Goal: Communication & Community: Participate in discussion

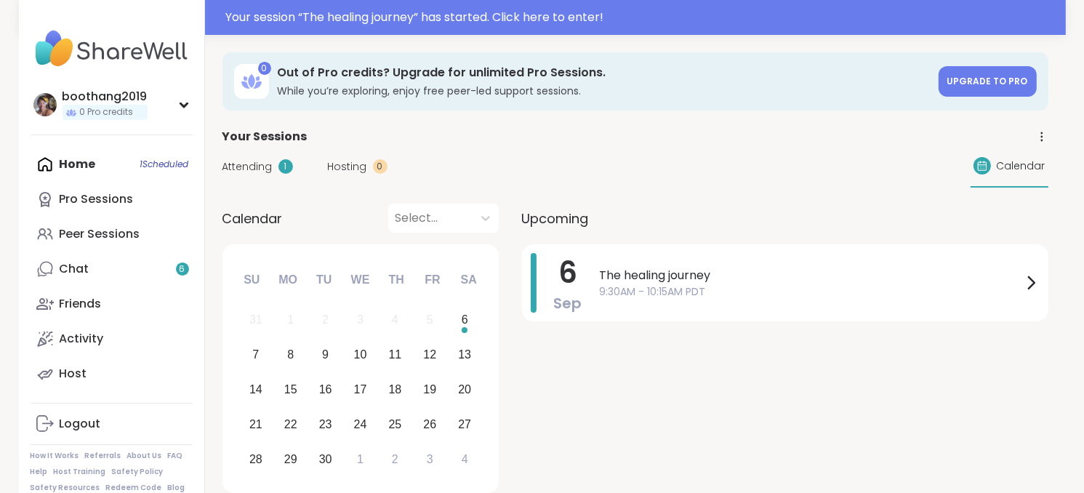
click at [264, 172] on span "Attending" at bounding box center [247, 166] width 50 height 15
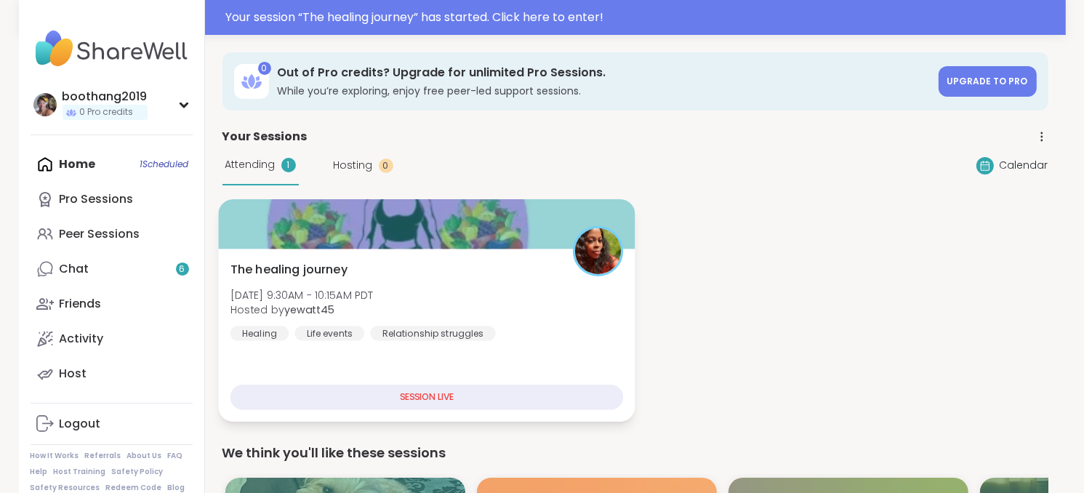
click at [426, 400] on div "SESSION LIVE" at bounding box center [426, 397] width 393 height 25
click at [435, 398] on div "SESSION LIVE" at bounding box center [426, 397] width 393 height 25
click at [436, 280] on div "The healing journey [DATE] 9:30AM - 10:15AM PDT Hosted by yewatt45 Healing Life…" at bounding box center [426, 301] width 393 height 80
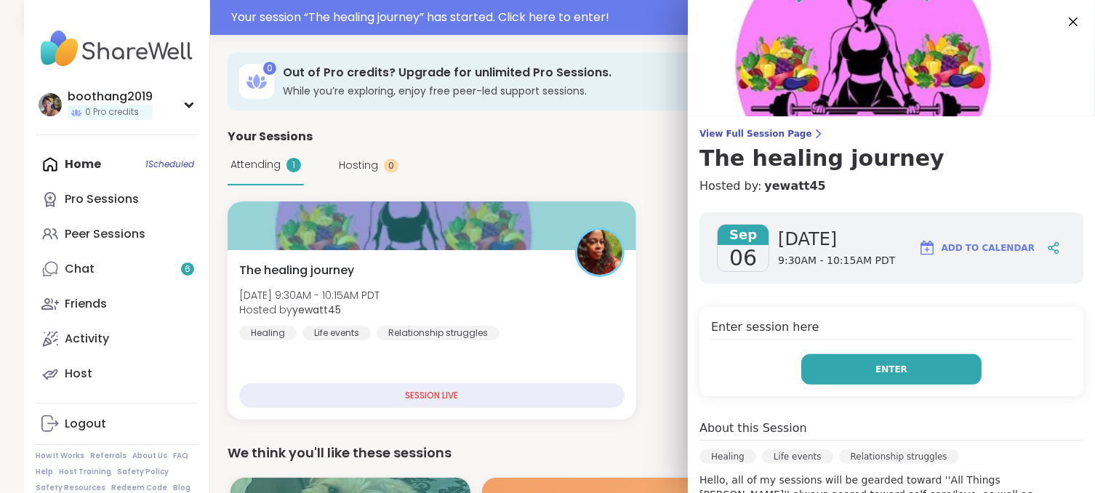
click at [875, 369] on span "Enter" at bounding box center [891, 369] width 32 height 13
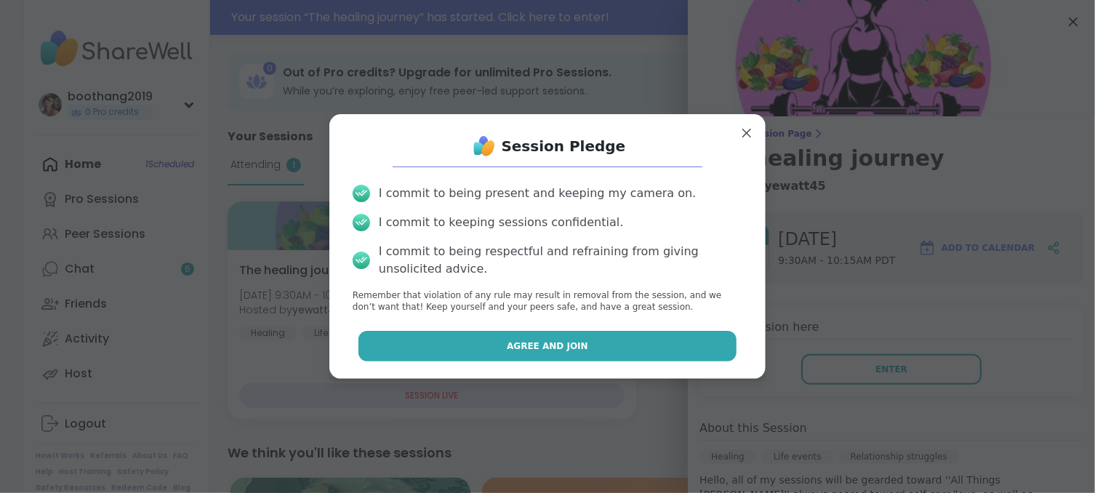
click at [595, 334] on button "Agree and Join" at bounding box center [547, 346] width 379 height 31
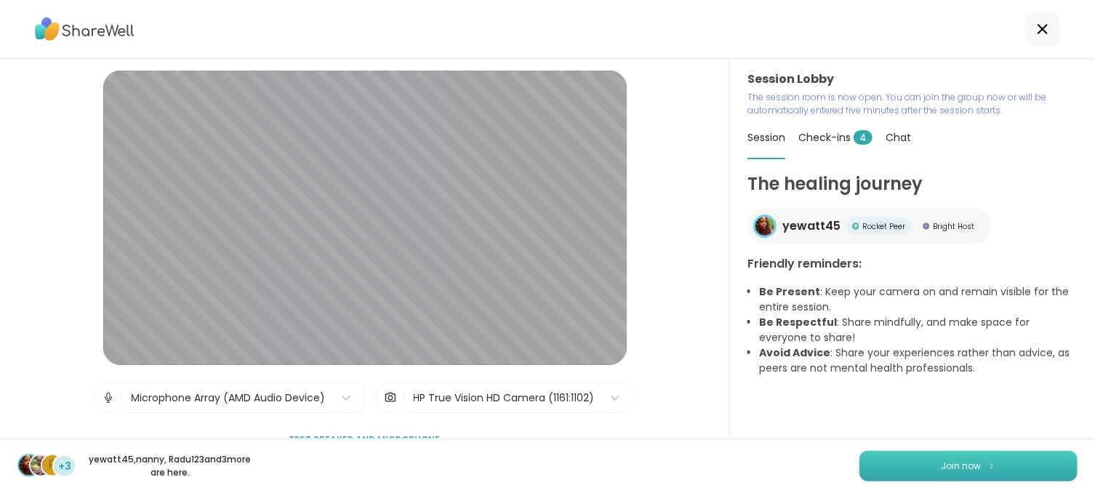
click at [949, 462] on span "Join now" at bounding box center [961, 465] width 40 height 13
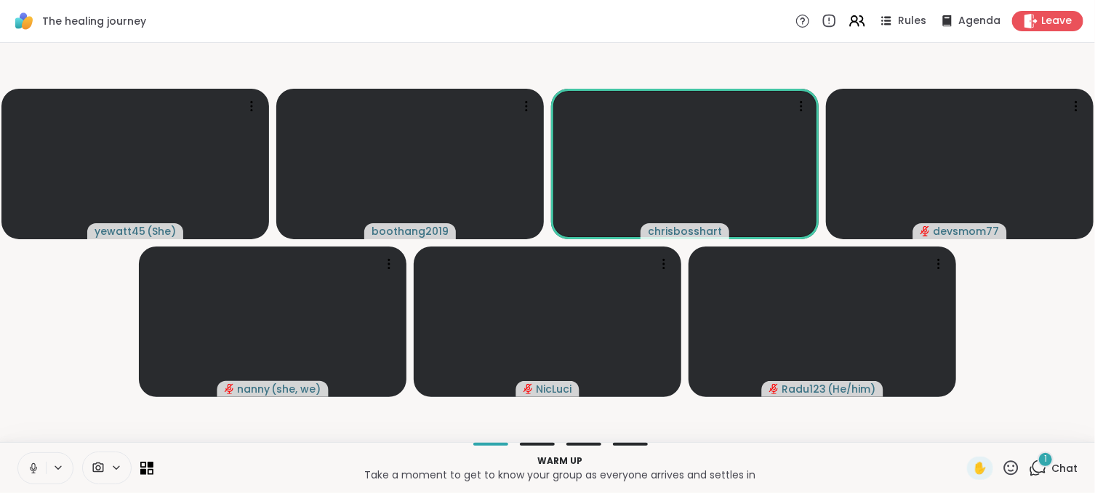
click at [29, 464] on icon at bounding box center [33, 468] width 13 height 13
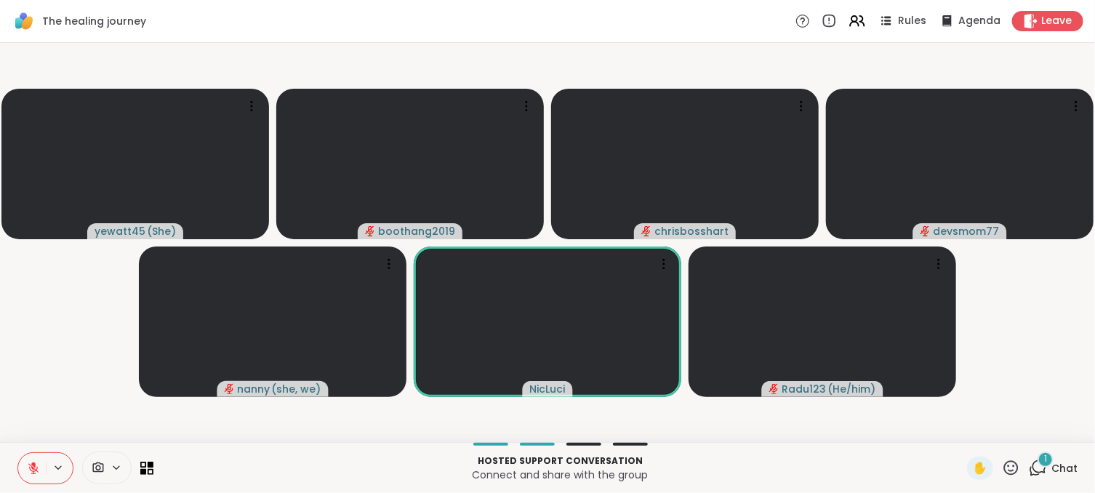
click at [1044, 454] on span "1" at bounding box center [1045, 459] width 3 height 12
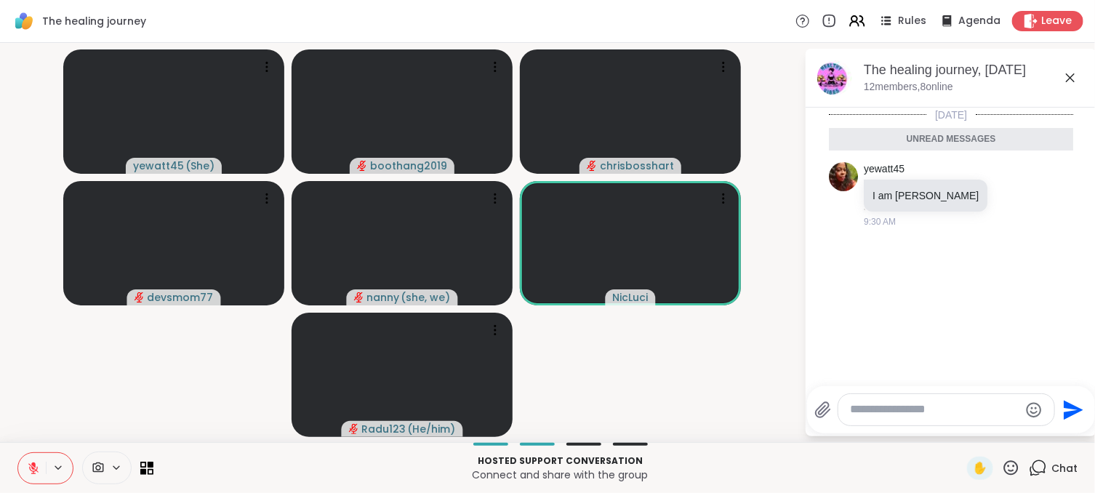
click at [1071, 75] on icon at bounding box center [1069, 77] width 17 height 17
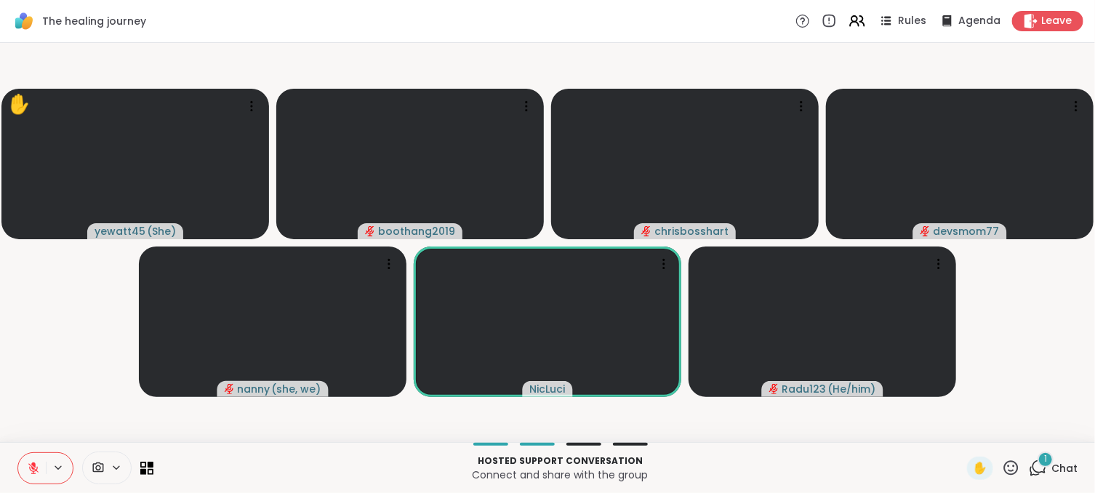
click at [1002, 467] on icon at bounding box center [1011, 468] width 18 height 18
click at [961, 430] on span "❤️" at bounding box center [968, 429] width 15 height 17
click at [1002, 476] on icon at bounding box center [1011, 468] width 18 height 18
click at [961, 435] on span "❤️" at bounding box center [968, 429] width 15 height 17
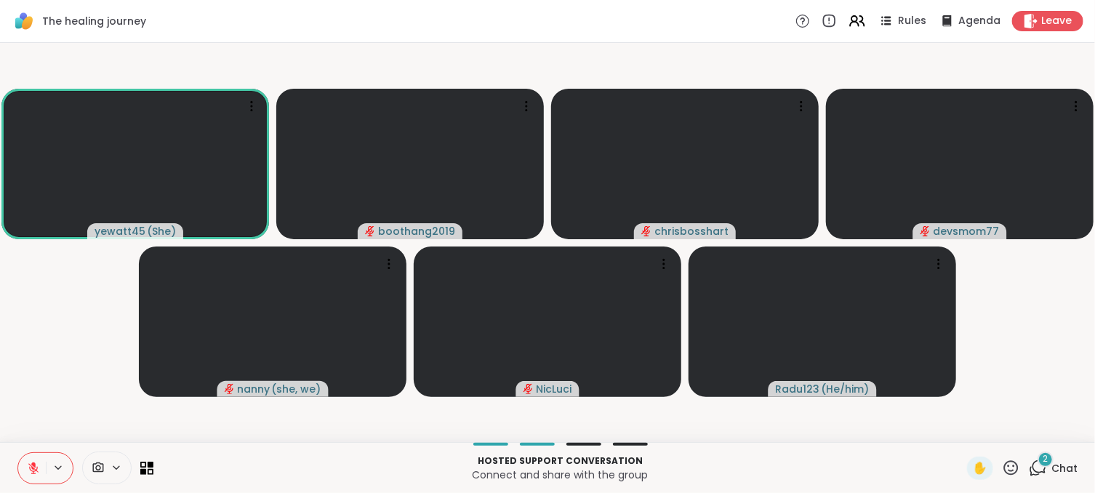
click at [1043, 459] on span "2" at bounding box center [1045, 459] width 5 height 12
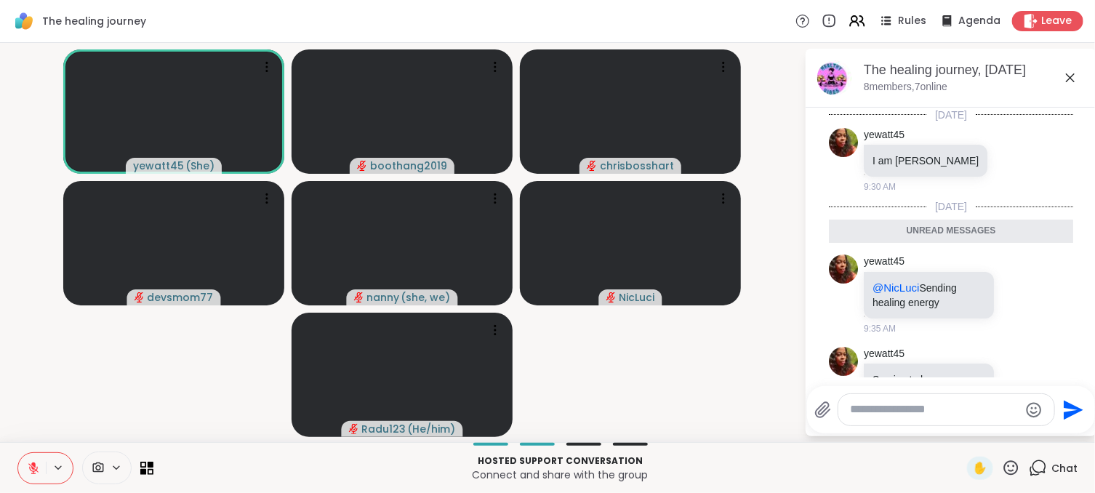
click at [1075, 79] on icon at bounding box center [1069, 77] width 17 height 17
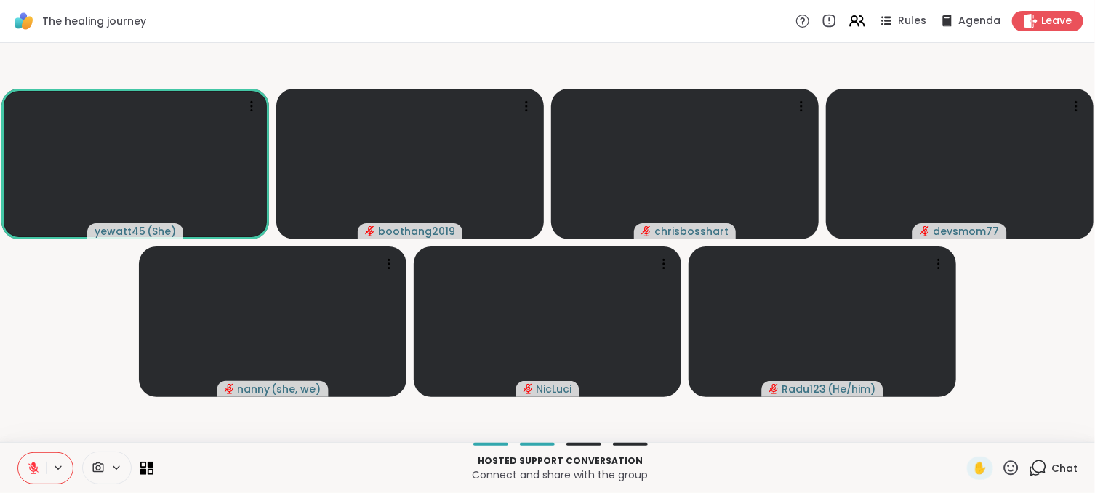
click at [32, 462] on icon at bounding box center [33, 468] width 13 height 13
click at [36, 464] on icon at bounding box center [33, 468] width 13 height 13
click at [31, 467] on icon at bounding box center [33, 468] width 10 height 10
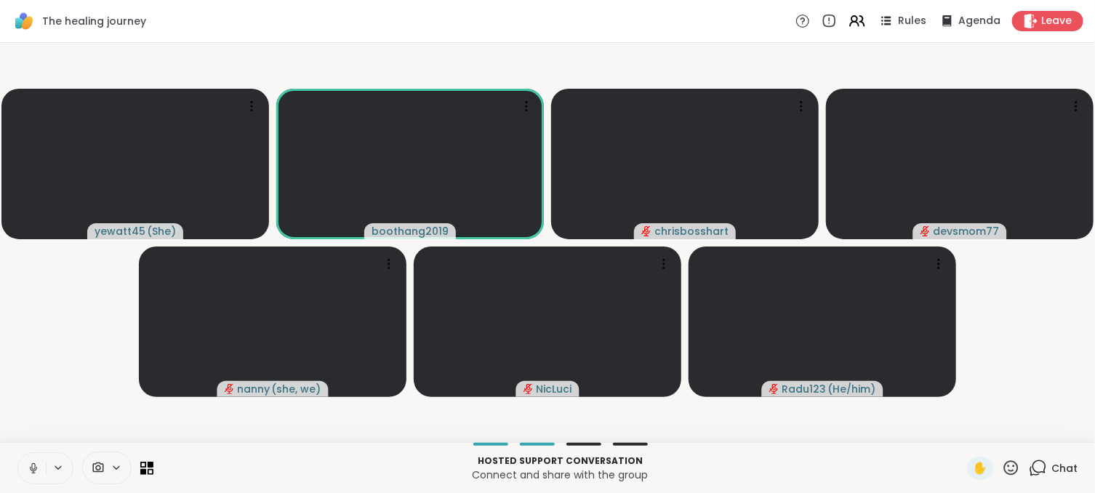
click at [27, 467] on icon at bounding box center [33, 468] width 13 height 13
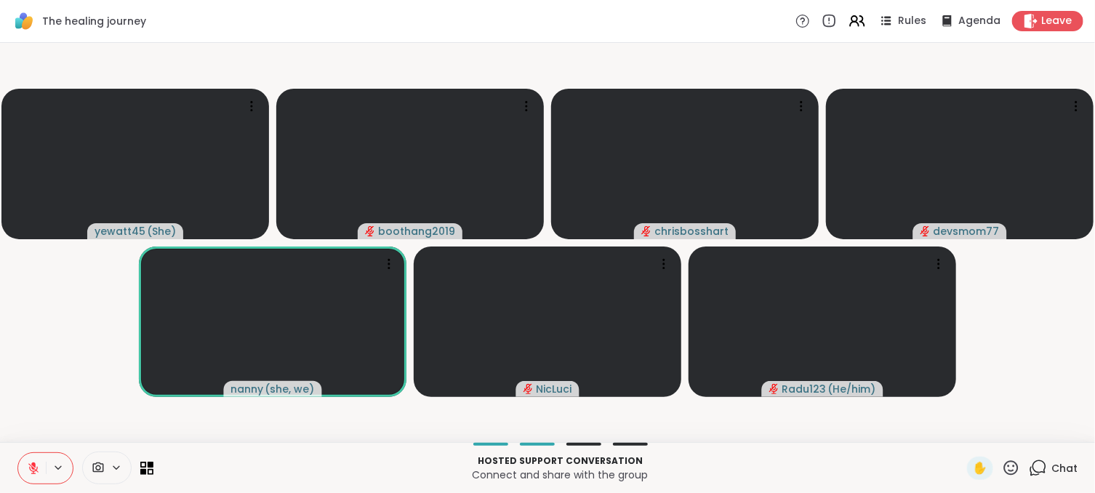
click at [1029, 469] on icon at bounding box center [1038, 468] width 18 height 18
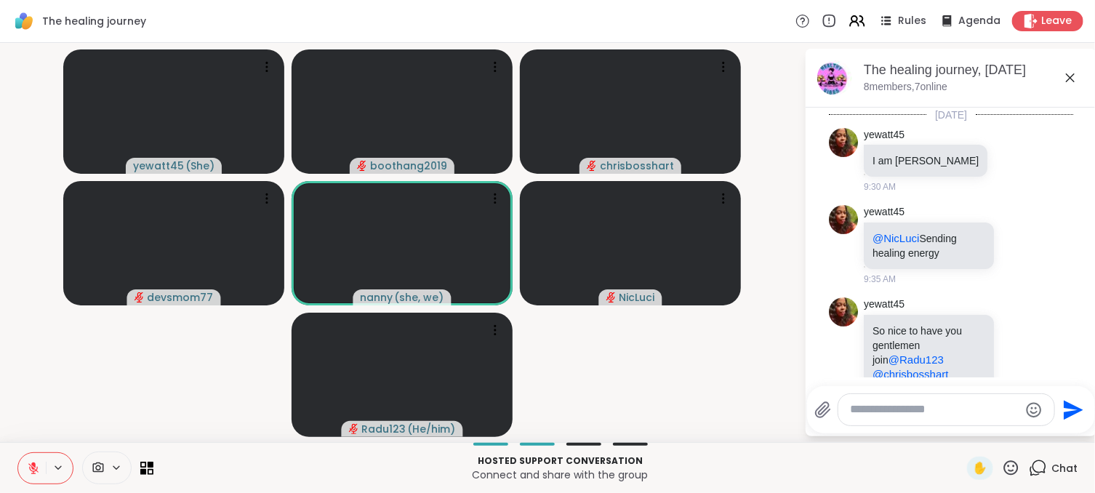
scroll to position [55, 0]
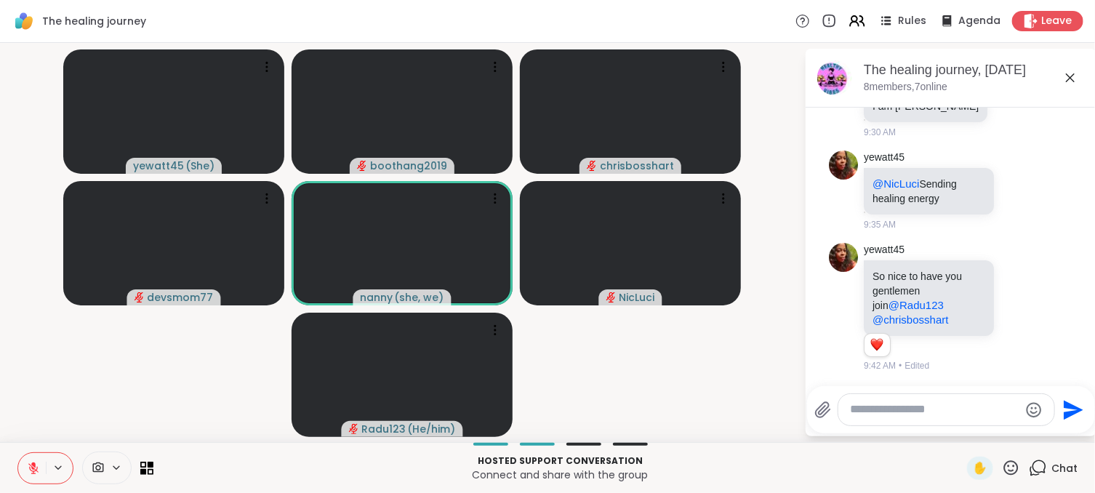
click at [910, 416] on textarea "Type your message" at bounding box center [934, 409] width 169 height 15
type textarea "**********"
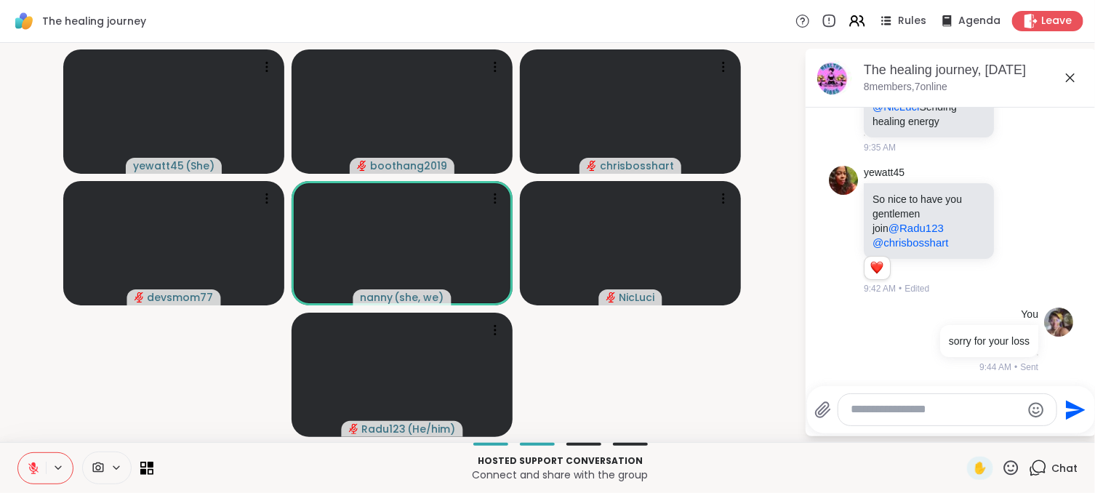
click at [1073, 81] on icon at bounding box center [1069, 77] width 17 height 17
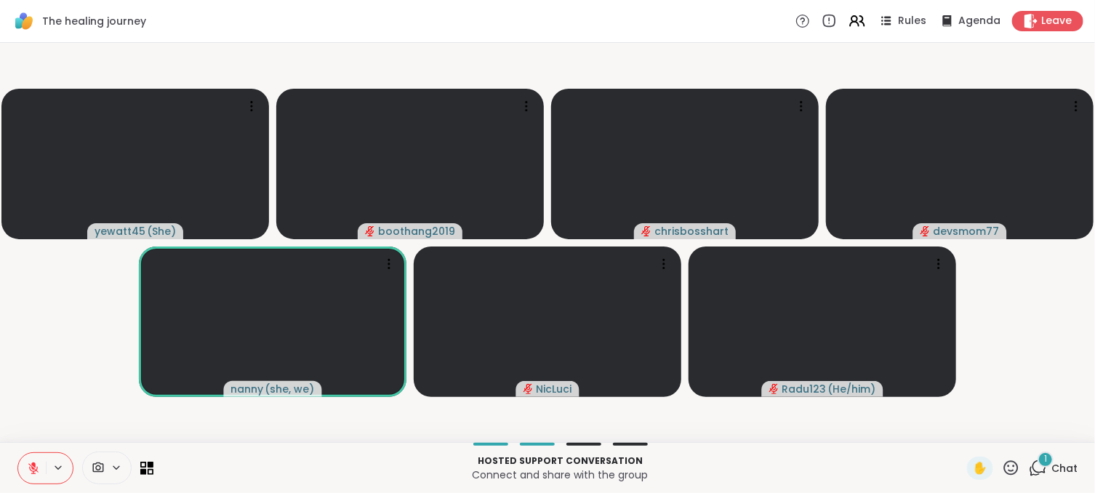
click at [1030, 466] on icon at bounding box center [1038, 468] width 18 height 18
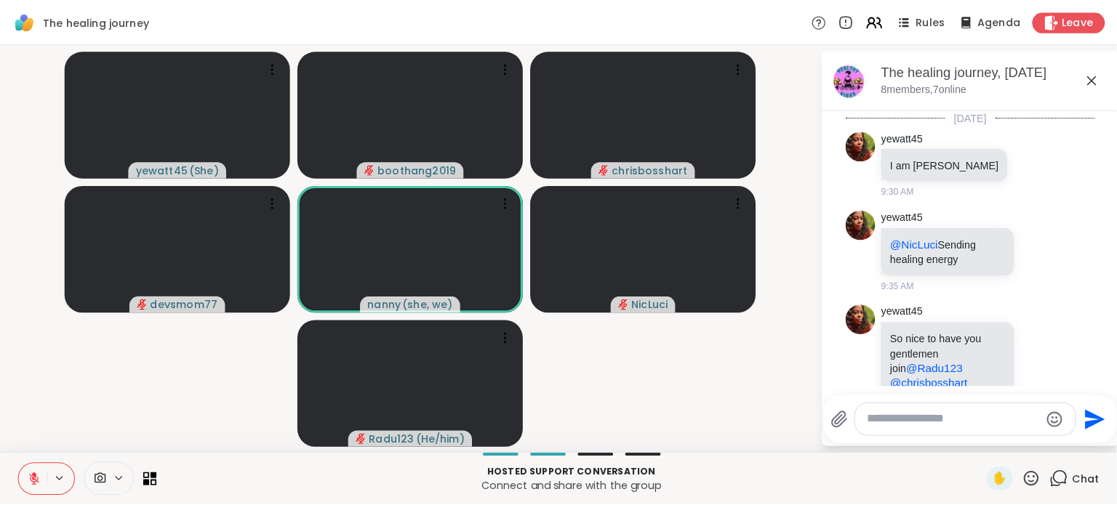
scroll to position [273, 0]
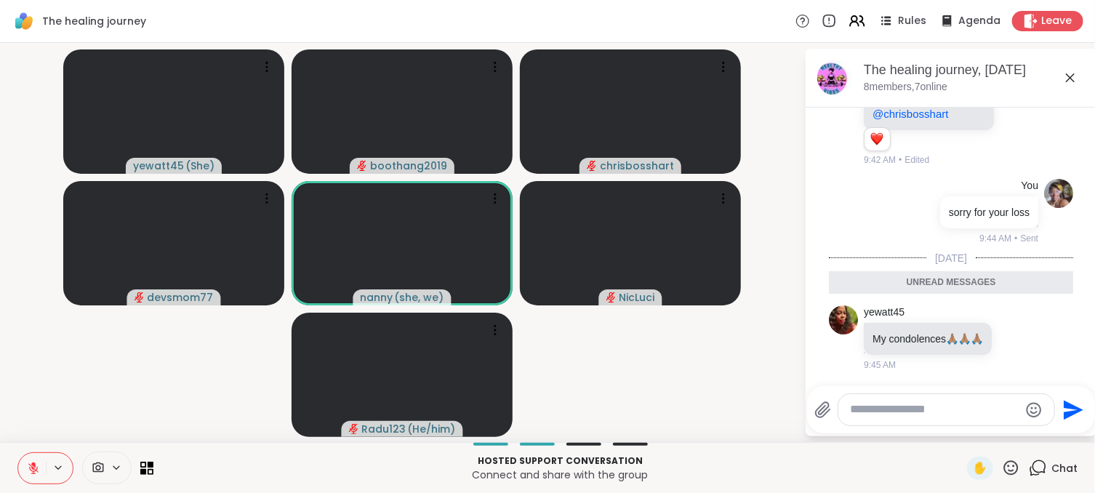
click at [1071, 78] on icon at bounding box center [1070, 77] width 9 height 9
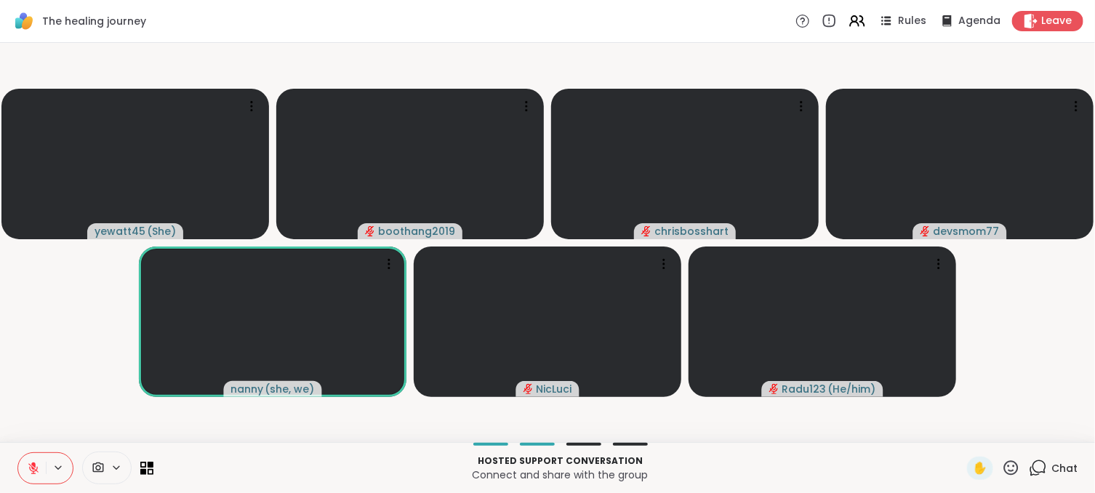
click at [92, 464] on icon at bounding box center [98, 468] width 13 height 14
click at [110, 466] on icon at bounding box center [116, 468] width 12 height 12
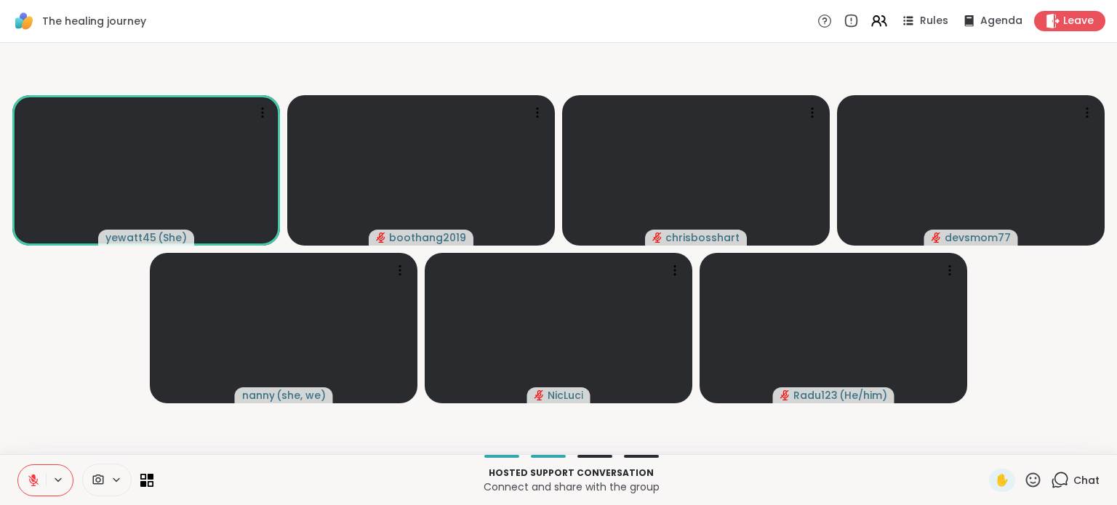
click at [116, 476] on icon at bounding box center [116, 480] width 12 height 12
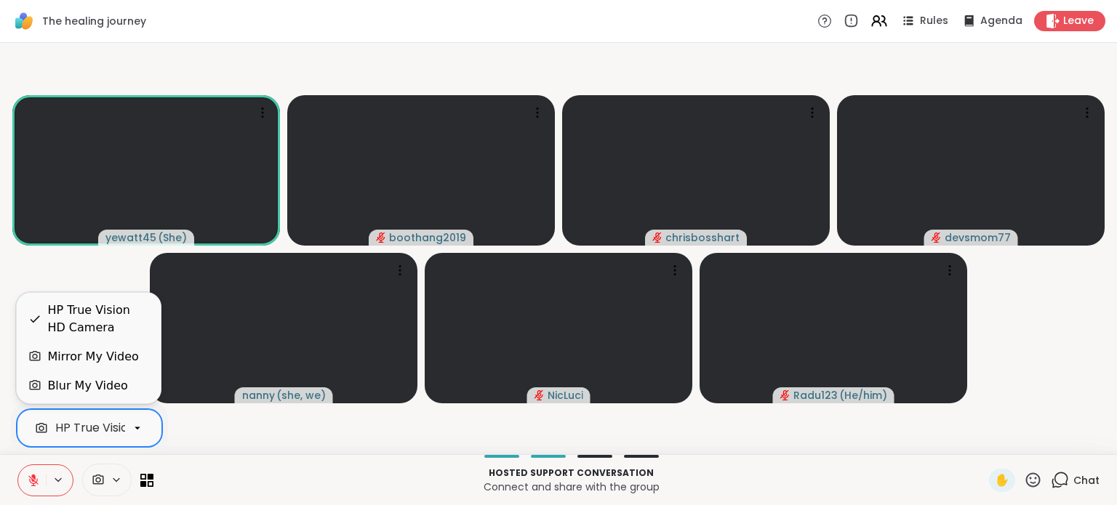
scroll to position [0, 58]
click at [135, 431] on icon at bounding box center [137, 428] width 13 height 13
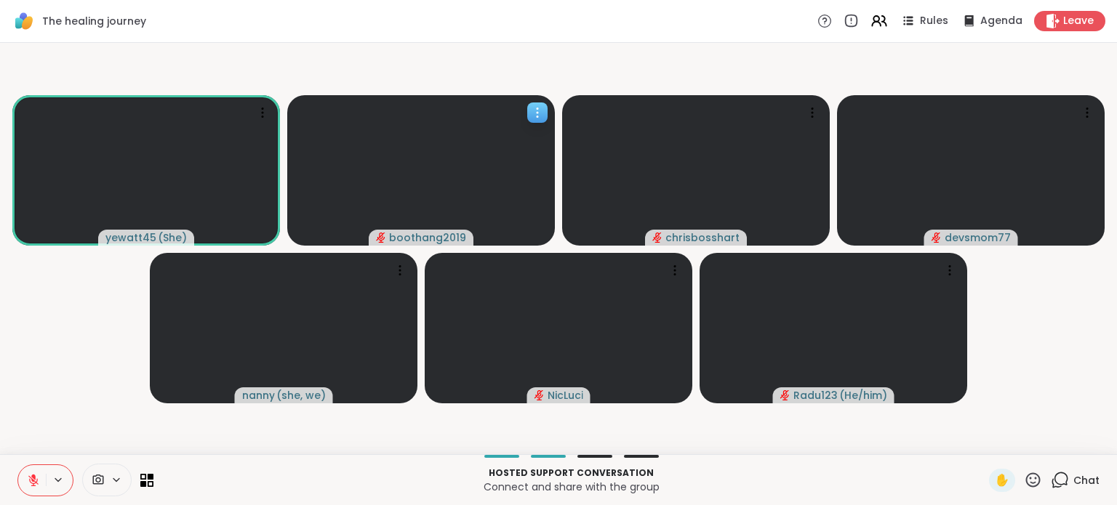
click at [539, 110] on icon at bounding box center [537, 112] width 15 height 15
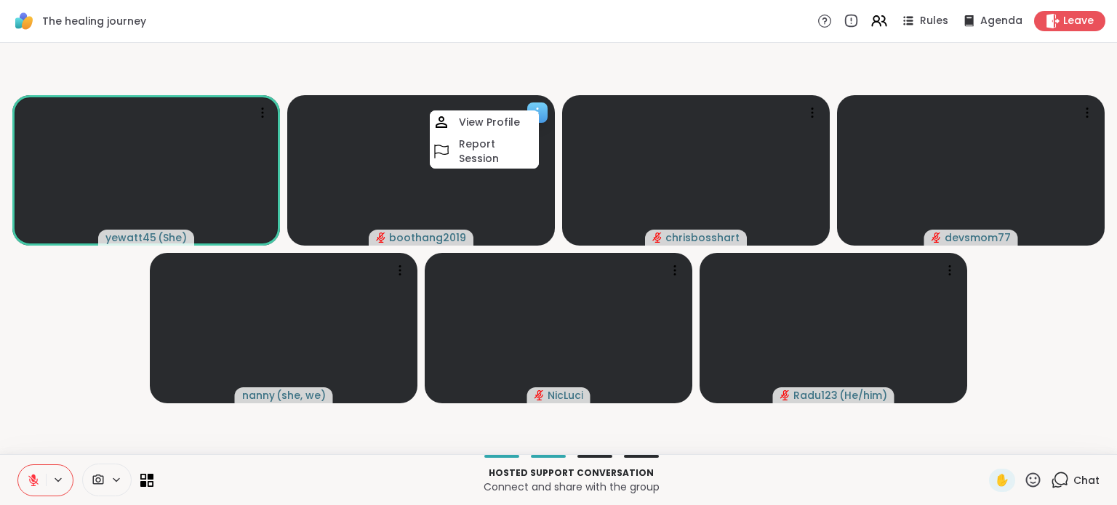
click at [366, 179] on video at bounding box center [420, 170] width 267 height 150
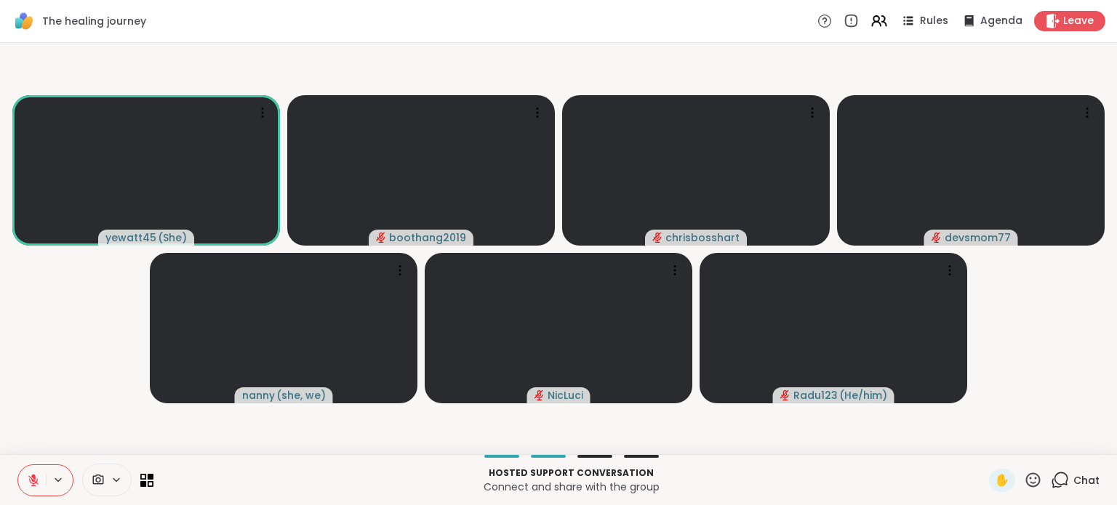
click at [105, 483] on span at bounding box center [97, 480] width 28 height 14
click at [142, 425] on icon at bounding box center [137, 428] width 13 height 13
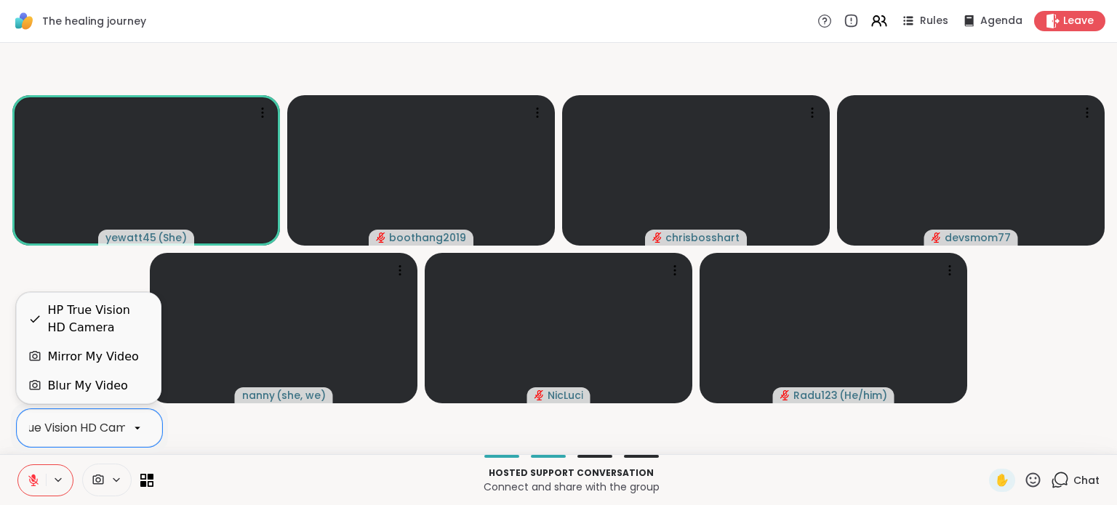
click at [110, 378] on div "Blur My Video" at bounding box center [87, 385] width 80 height 17
click at [138, 429] on icon at bounding box center [137, 428] width 13 height 13
click at [119, 391] on div "Blur My Video" at bounding box center [87, 385] width 80 height 17
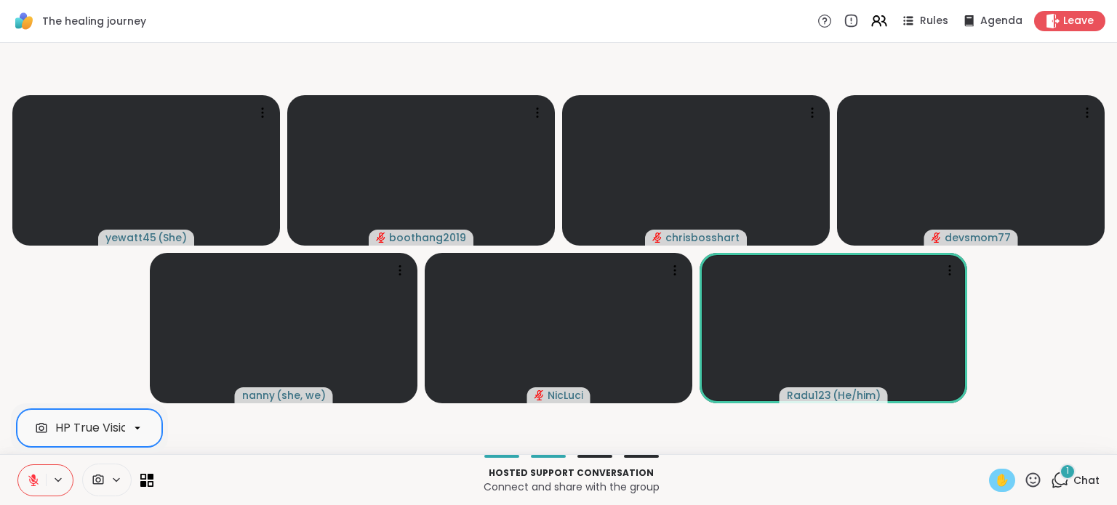
click at [994, 488] on span "✋" at bounding box center [1001, 480] width 15 height 17
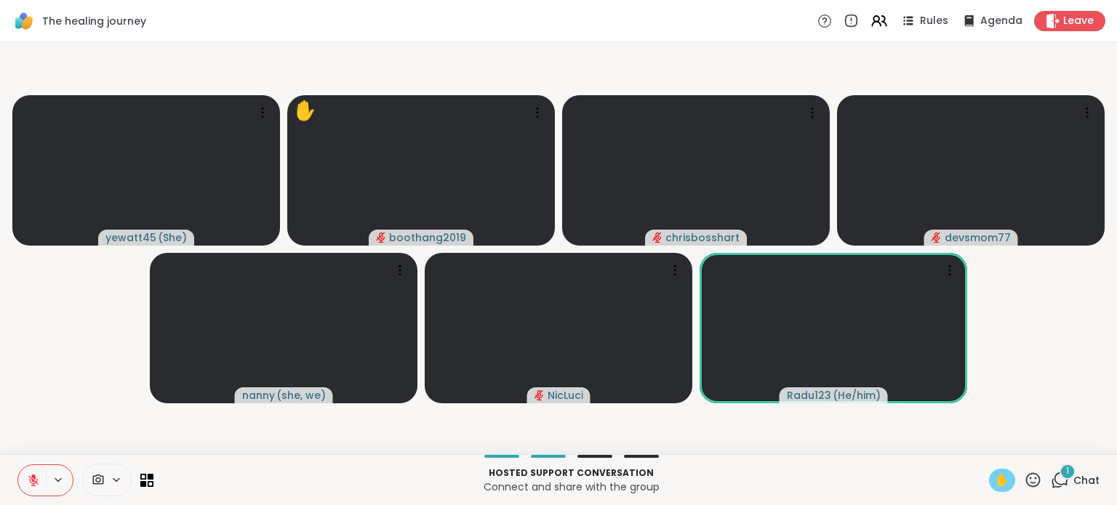
click at [1059, 478] on div "1" at bounding box center [1067, 472] width 16 height 16
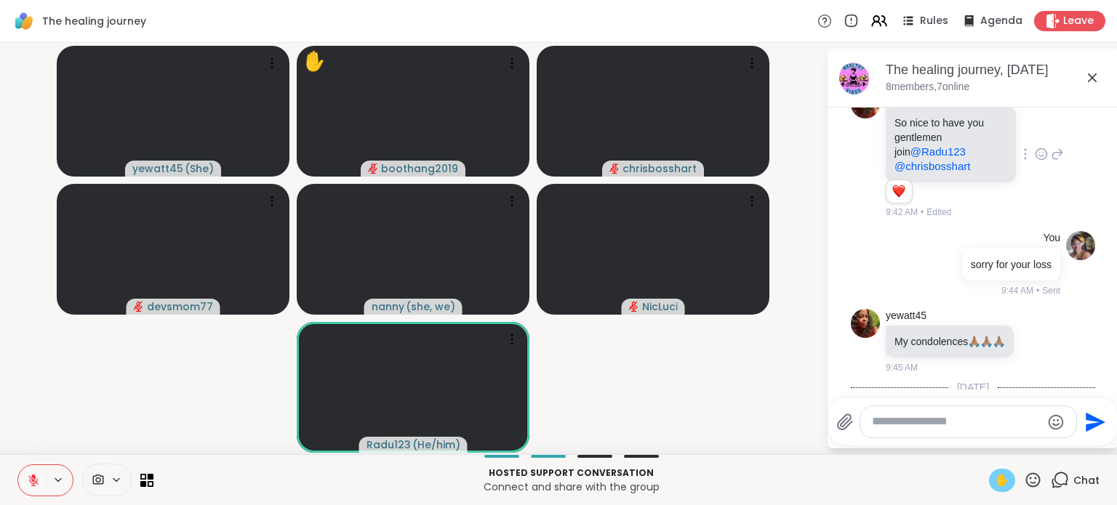
scroll to position [192, 0]
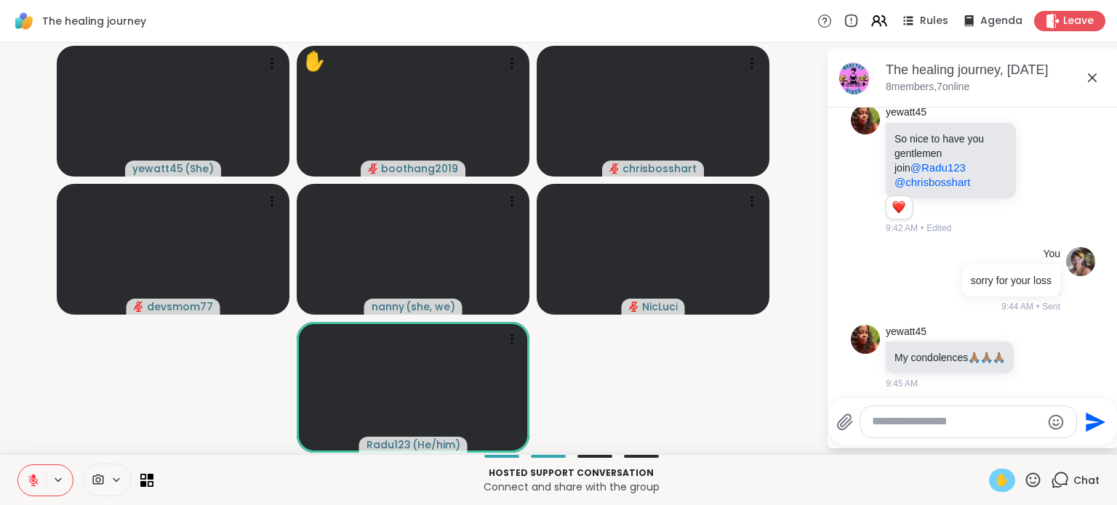
click at [1083, 82] on icon at bounding box center [1091, 77] width 17 height 17
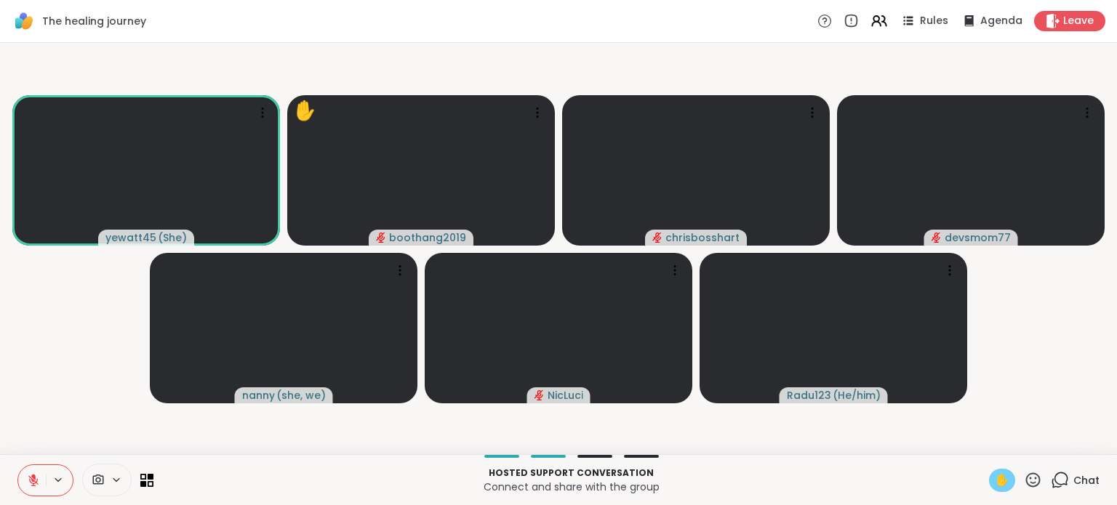
click at [35, 482] on icon at bounding box center [33, 480] width 10 height 10
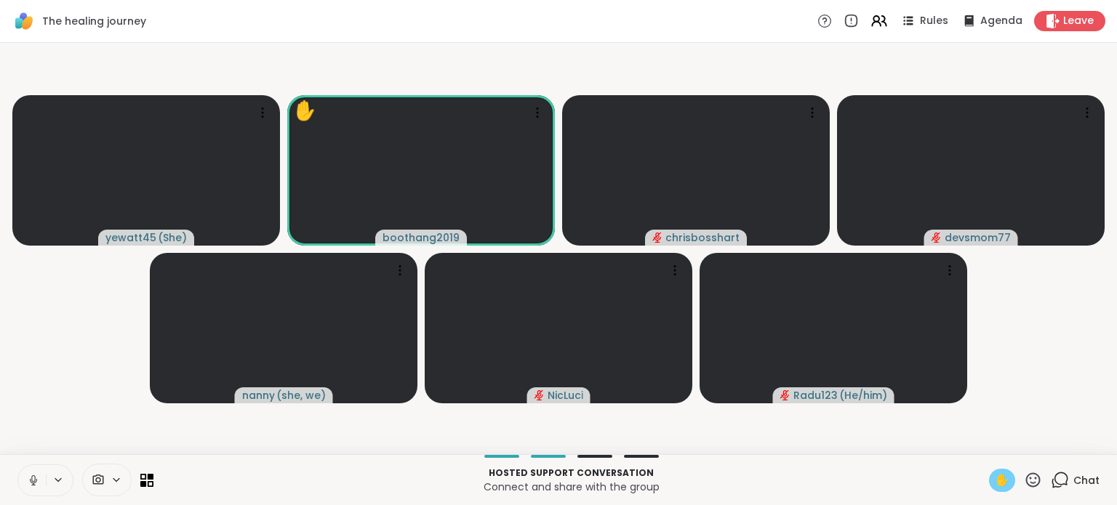
click at [994, 482] on span "✋" at bounding box center [1001, 480] width 15 height 17
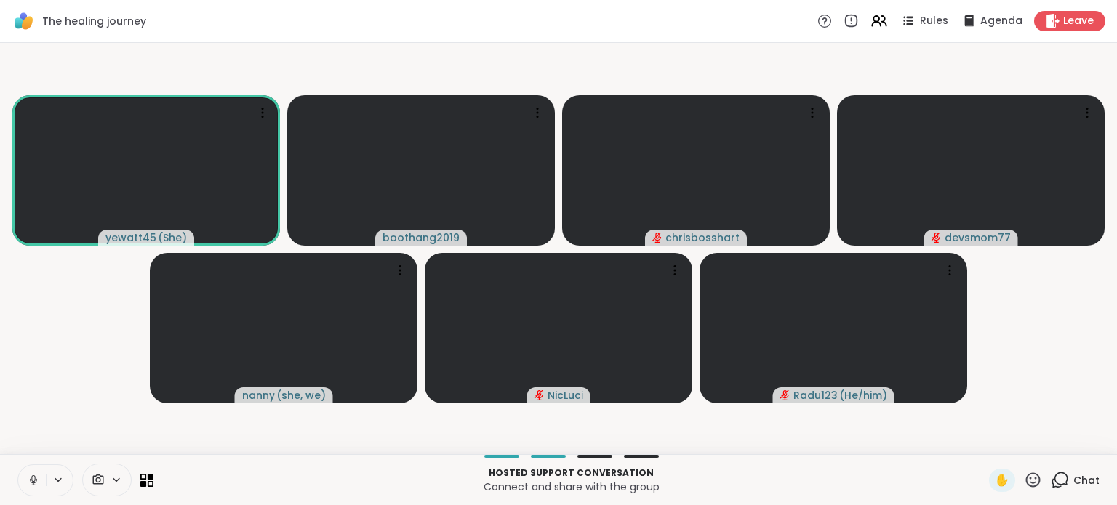
click at [36, 485] on icon at bounding box center [33, 480] width 13 height 13
click at [1023, 486] on icon at bounding box center [1032, 480] width 18 height 18
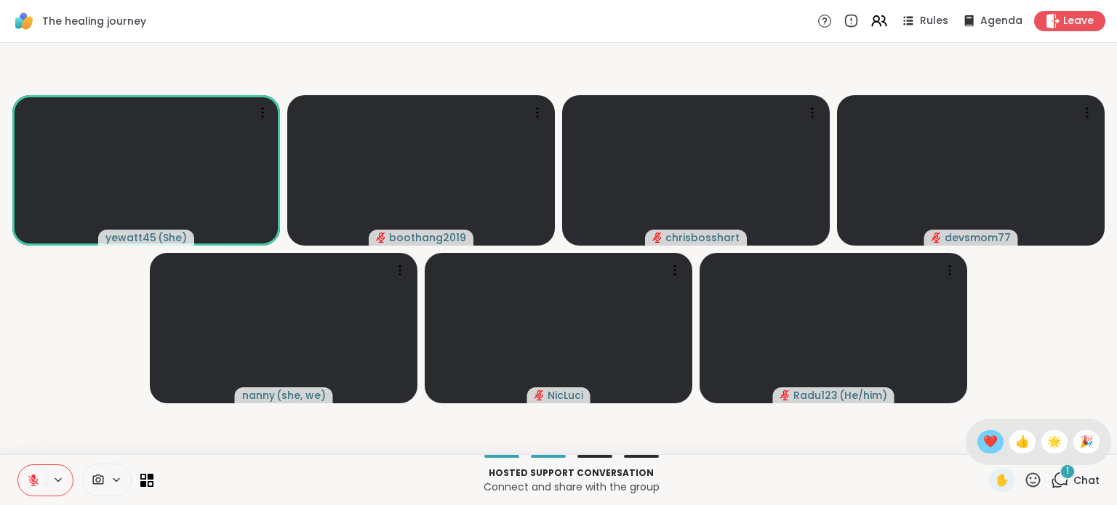
click at [983, 442] on span "❤️" at bounding box center [990, 441] width 15 height 17
click at [1050, 479] on icon at bounding box center [1059, 480] width 18 height 18
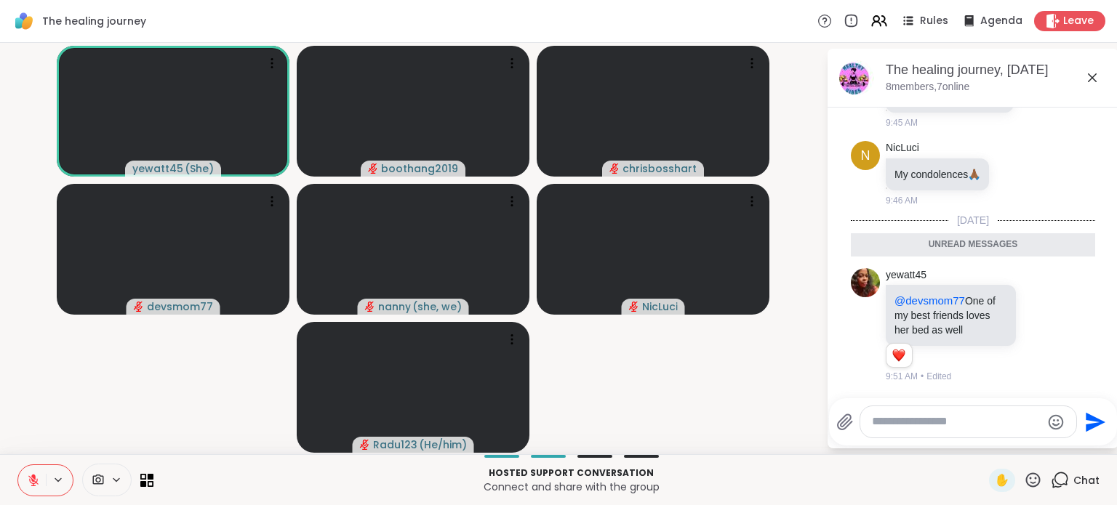
scroll to position [464, 0]
click at [904, 357] on button "1" at bounding box center [897, 356] width 15 height 12
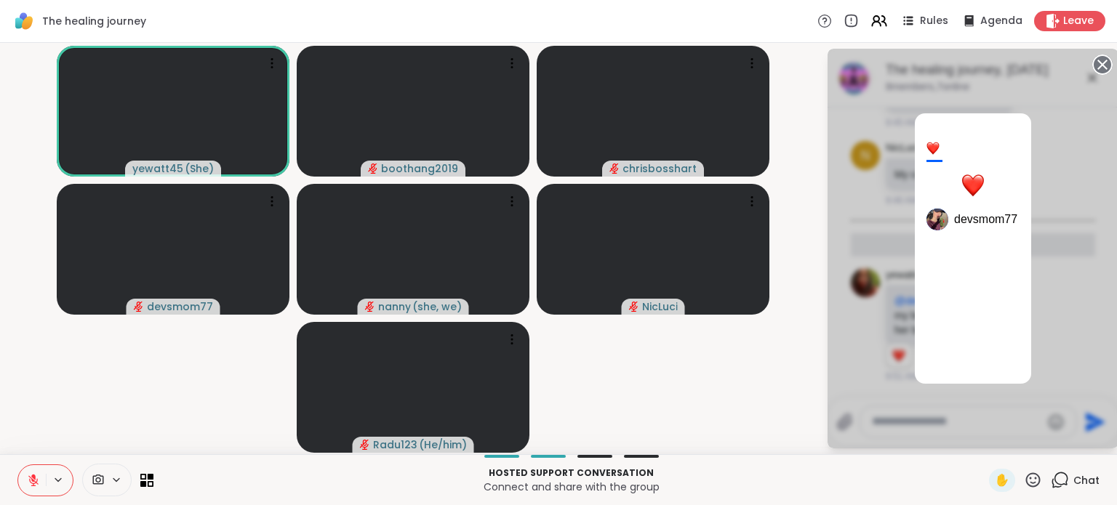
click at [789, 370] on video-player-container "yewatt45 ( She ) boothang2019 chrisbosshart devsmom77 [PERSON_NAME] ( she, we )…" at bounding box center [413, 249] width 808 height 400
click at [1083, 63] on icon at bounding box center [1102, 65] width 20 height 20
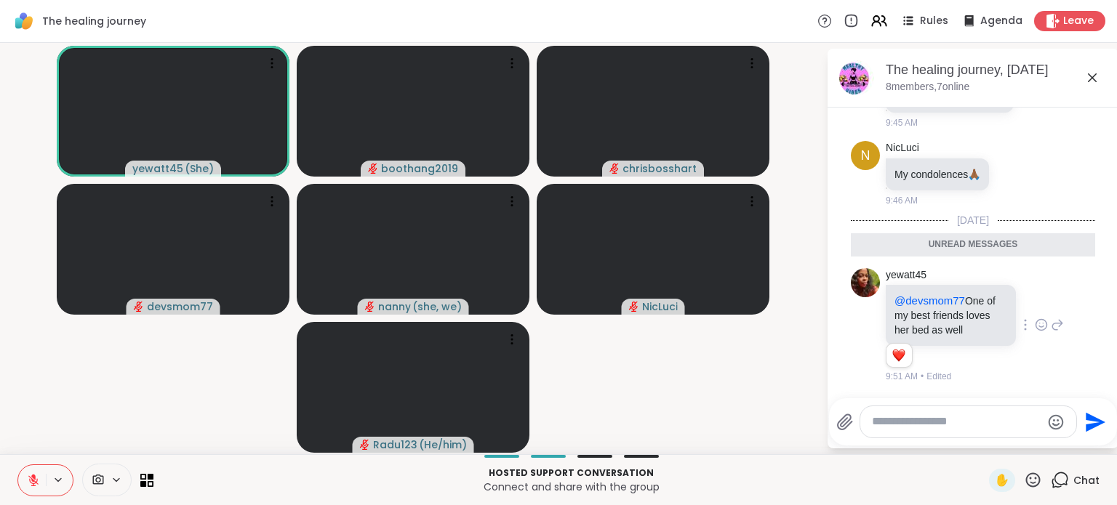
click at [1034, 325] on icon at bounding box center [1040, 325] width 13 height 15
click at [1034, 305] on div "Select Reaction: Heart" at bounding box center [1040, 301] width 13 height 13
click at [1083, 72] on div "The healing journey, [DATE]" at bounding box center [995, 70] width 221 height 18
click at [1083, 80] on icon at bounding box center [1091, 77] width 9 height 9
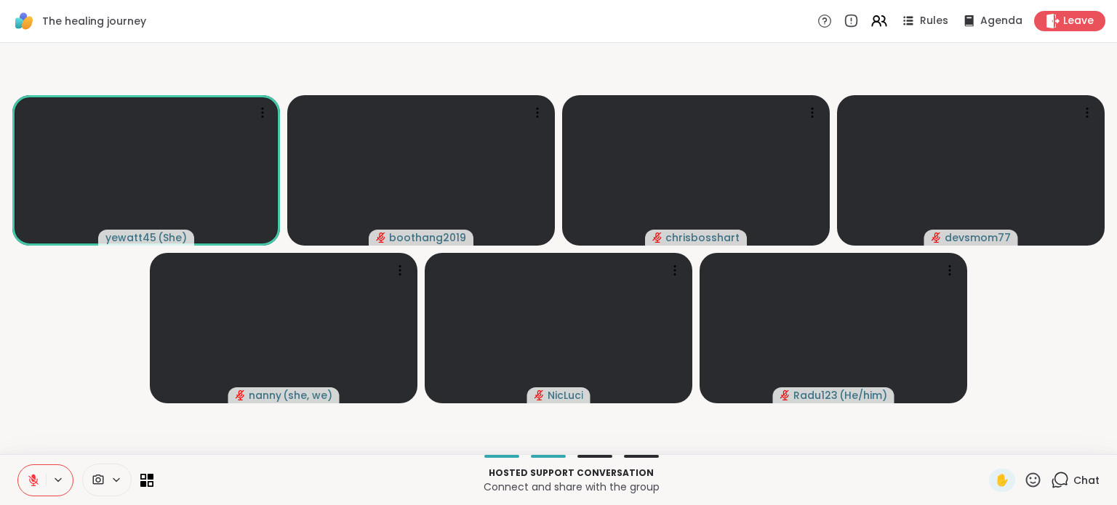
click at [41, 482] on button at bounding box center [32, 480] width 28 height 31
click at [994, 483] on span "✋" at bounding box center [1001, 480] width 15 height 17
click at [994, 480] on span "✋" at bounding box center [1001, 480] width 15 height 17
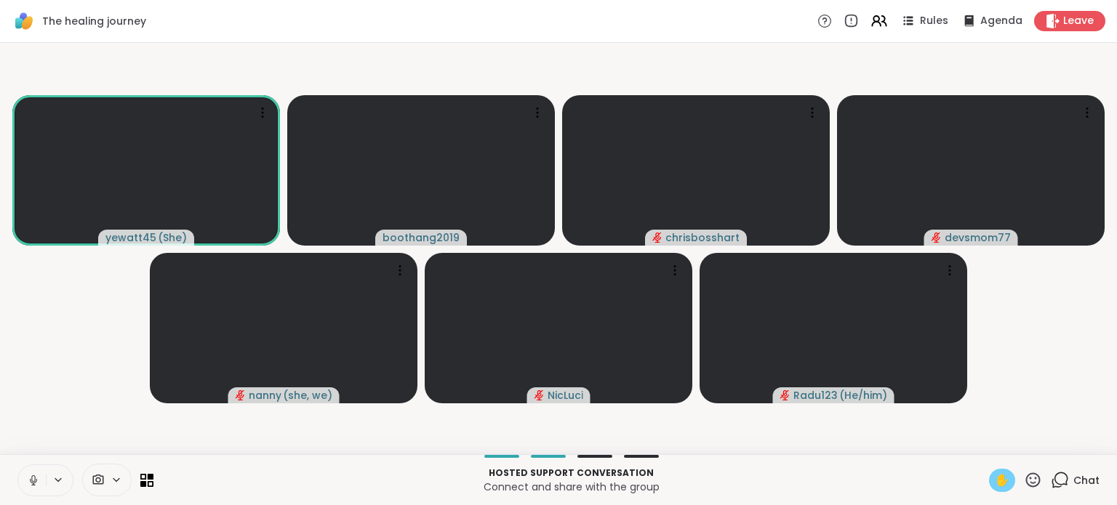
click at [994, 480] on span "✋" at bounding box center [1001, 480] width 15 height 17
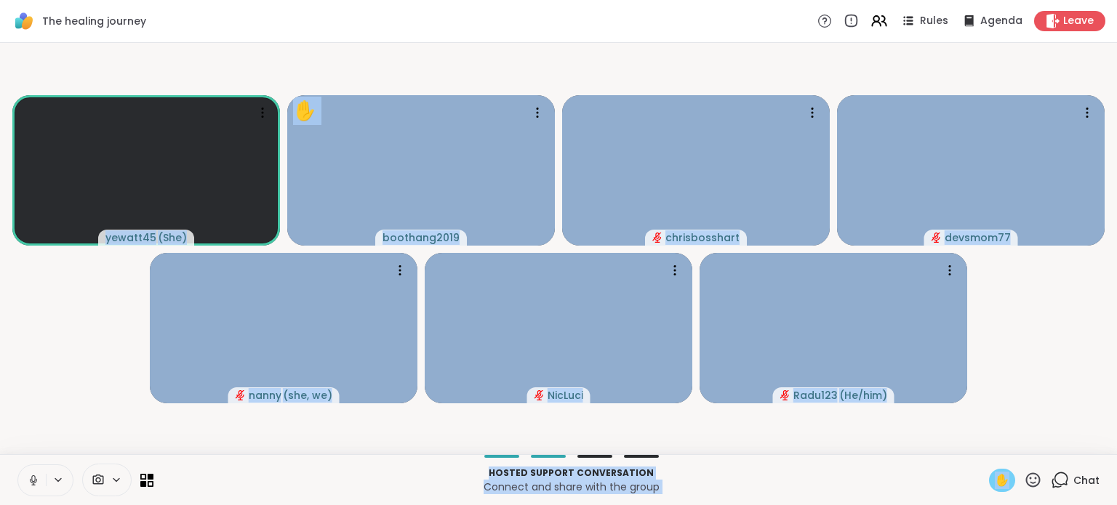
drag, startPoint x: 991, startPoint y: 480, endPoint x: 1010, endPoint y: 406, distance: 76.3
click at [1010, 406] on div "The healing journey Rules Agenda Leave yewatt45 ( She ) ✋ boothang2019 chrisbos…" at bounding box center [558, 252] width 1117 height 505
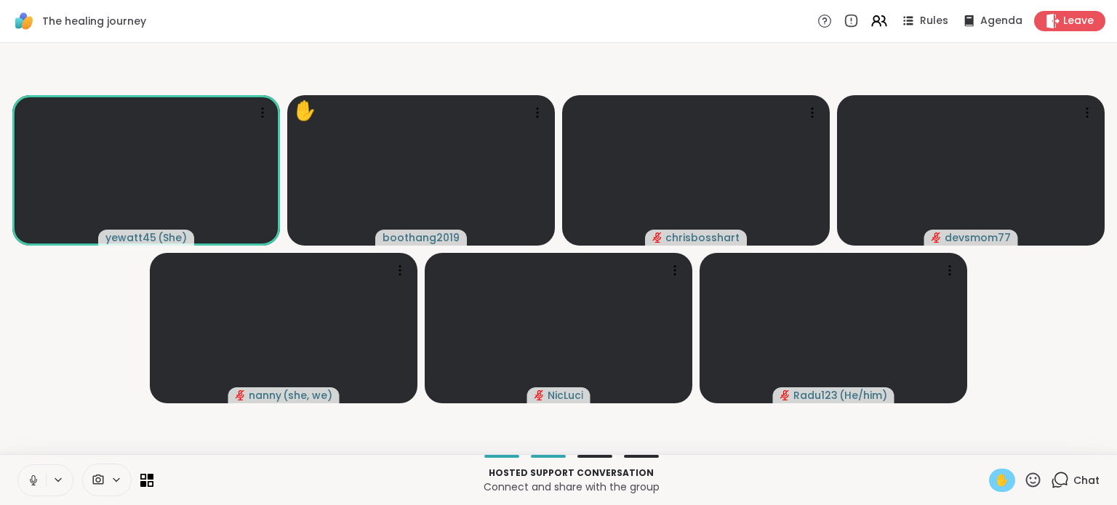
click at [1010, 406] on video-player-container "yewatt45 ( She ) ✋ boothang2019 chrisbosshart devsmom77 nanny ( she, we ) NicLu…" at bounding box center [558, 249] width 1099 height 400
click at [994, 477] on span "✋" at bounding box center [1001, 480] width 15 height 17
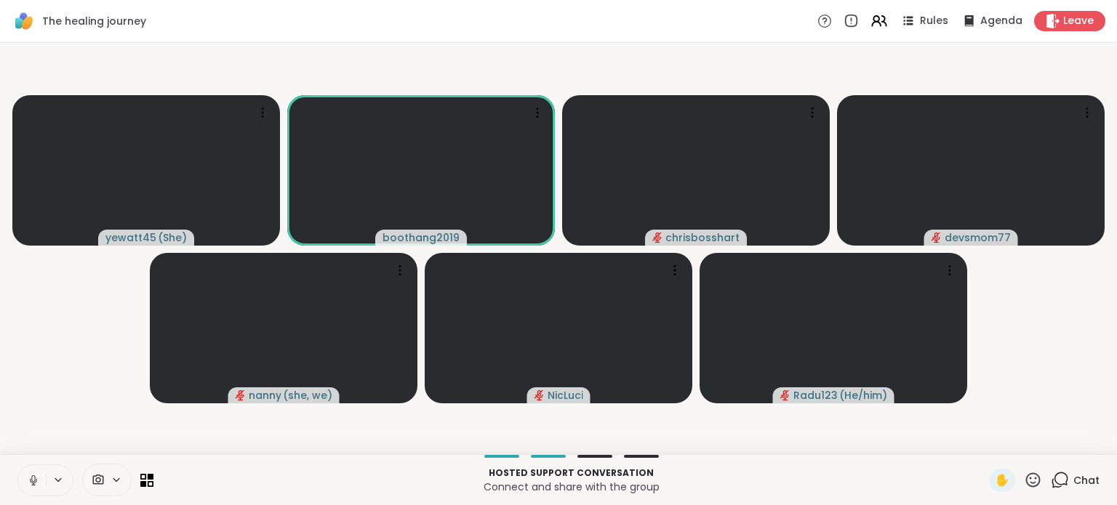
click at [33, 474] on icon at bounding box center [33, 480] width 13 height 13
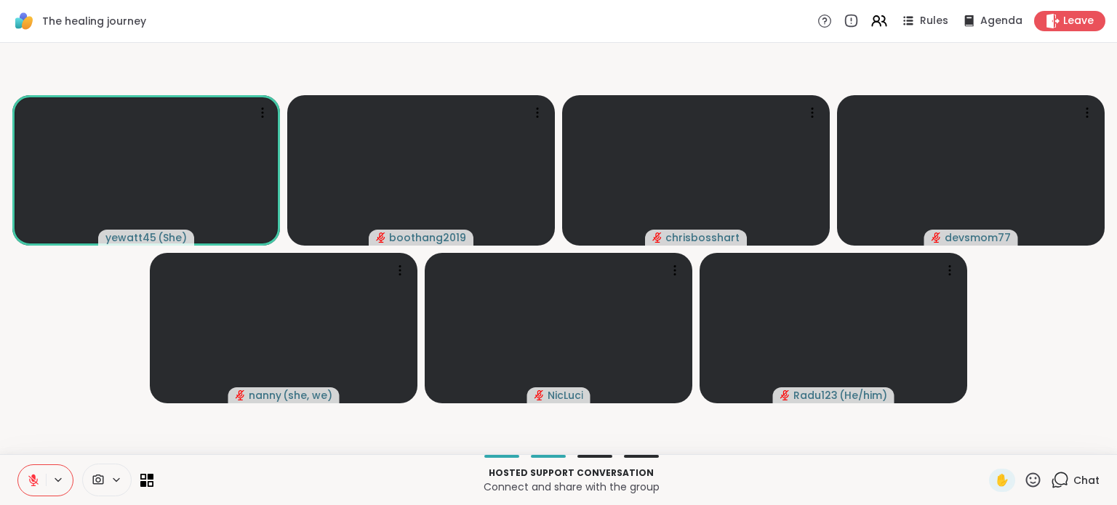
click at [39, 482] on icon at bounding box center [33, 480] width 13 height 13
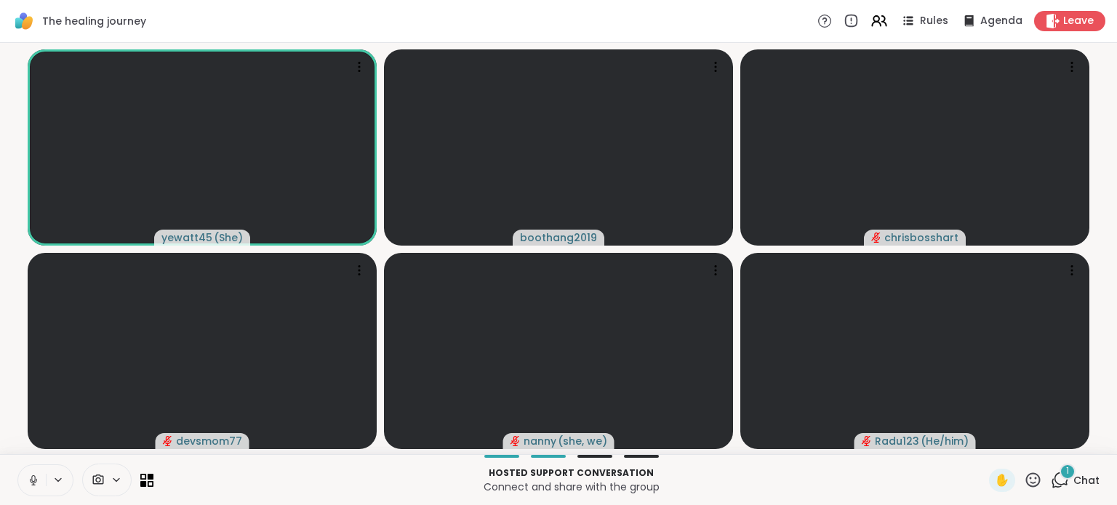
click at [36, 477] on icon at bounding box center [33, 480] width 13 height 13
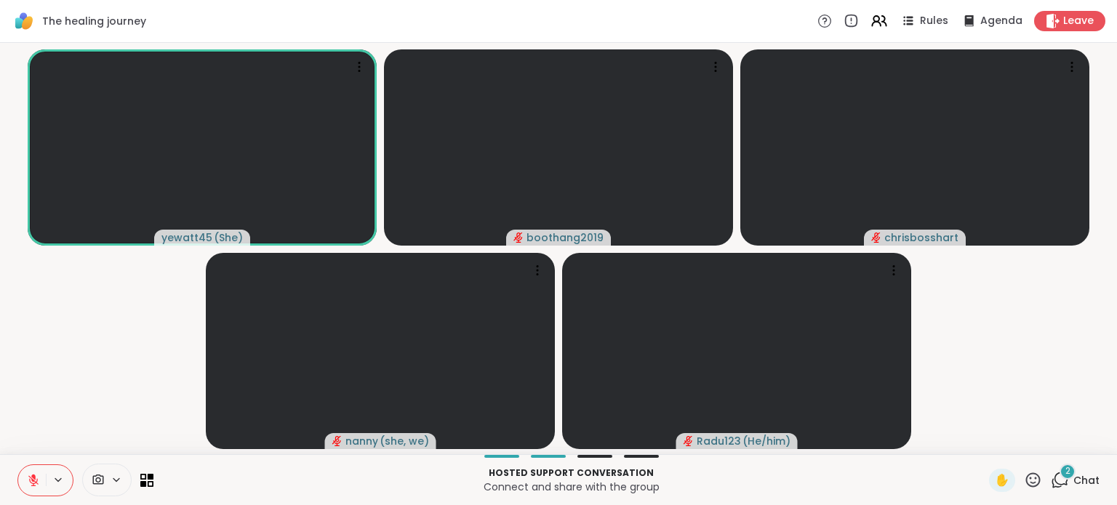
click at [1053, 482] on icon at bounding box center [1059, 480] width 18 height 18
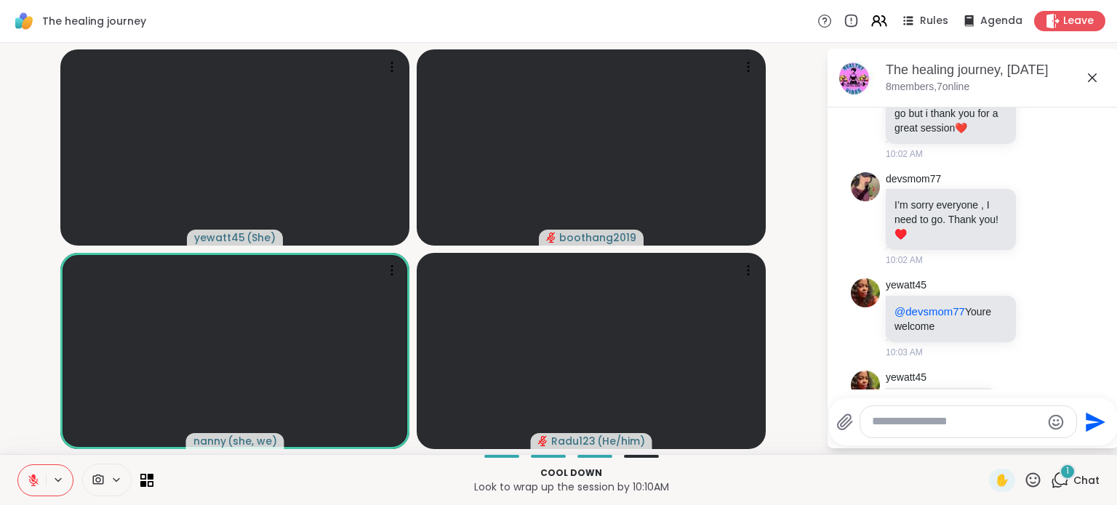
scroll to position [840, 0]
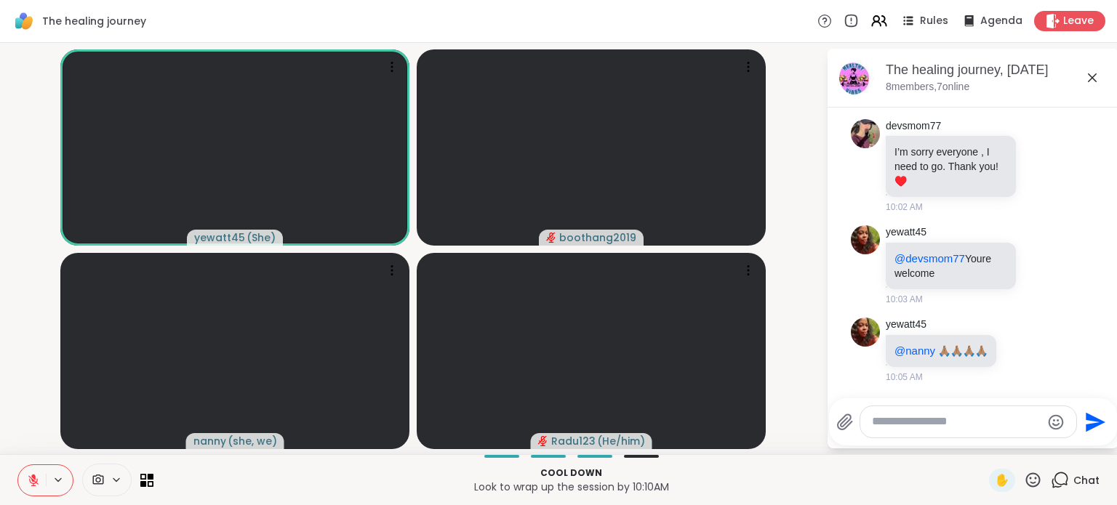
click at [940, 427] on textarea "Type your message" at bounding box center [956, 421] width 169 height 15
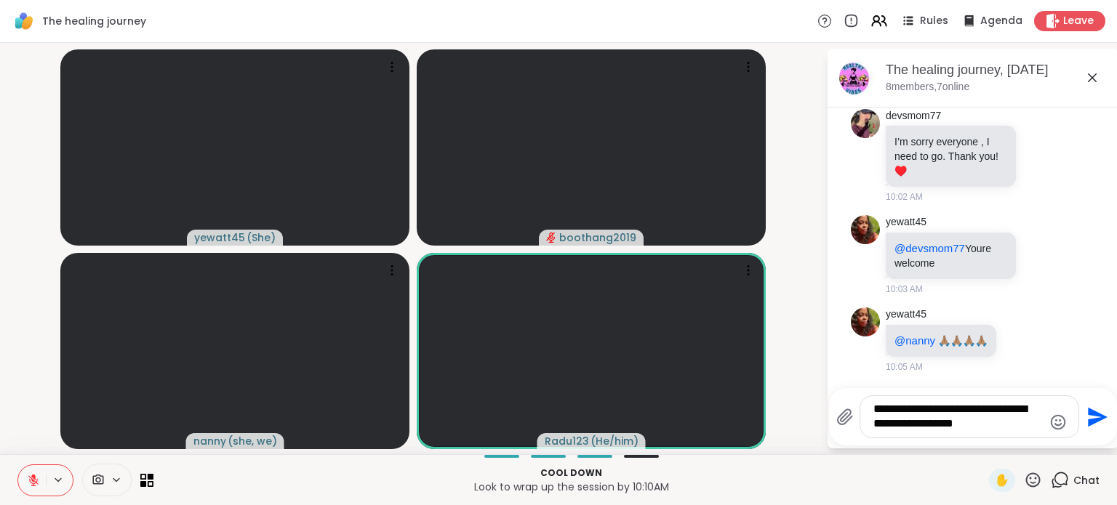
type textarea "**********"
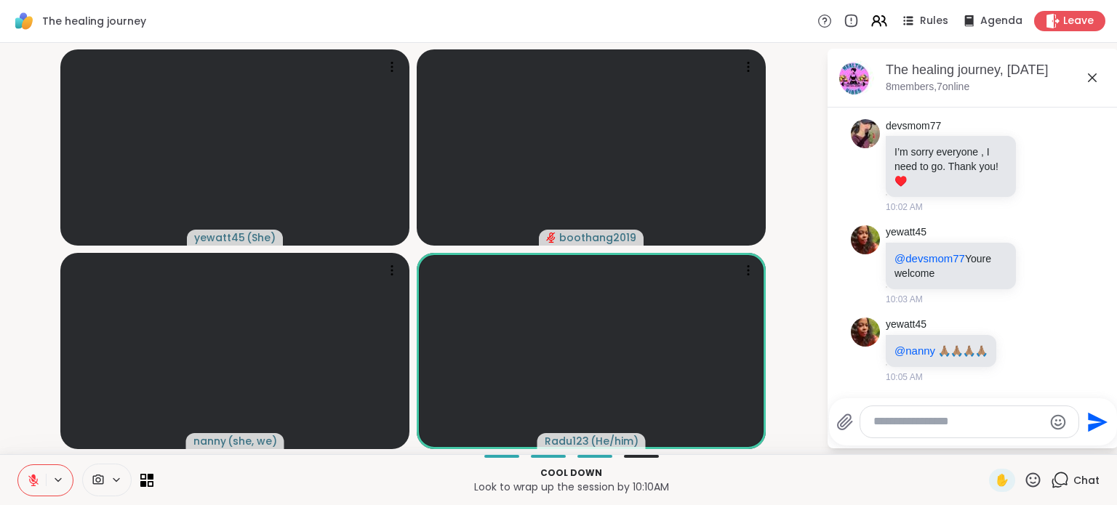
scroll to position [946, 0]
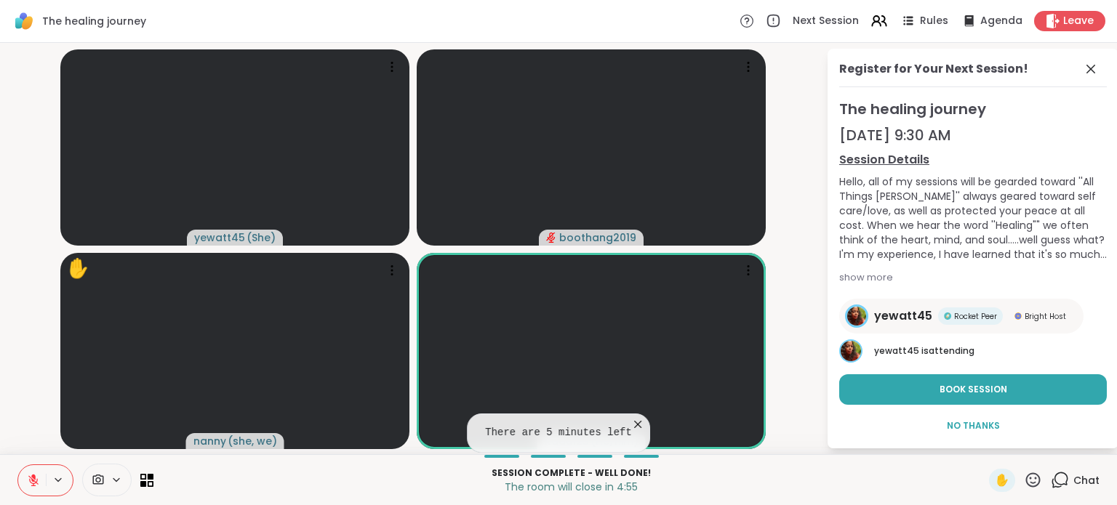
click at [1023, 480] on icon at bounding box center [1032, 480] width 18 height 18
click at [983, 446] on span "❤️" at bounding box center [990, 441] width 15 height 17
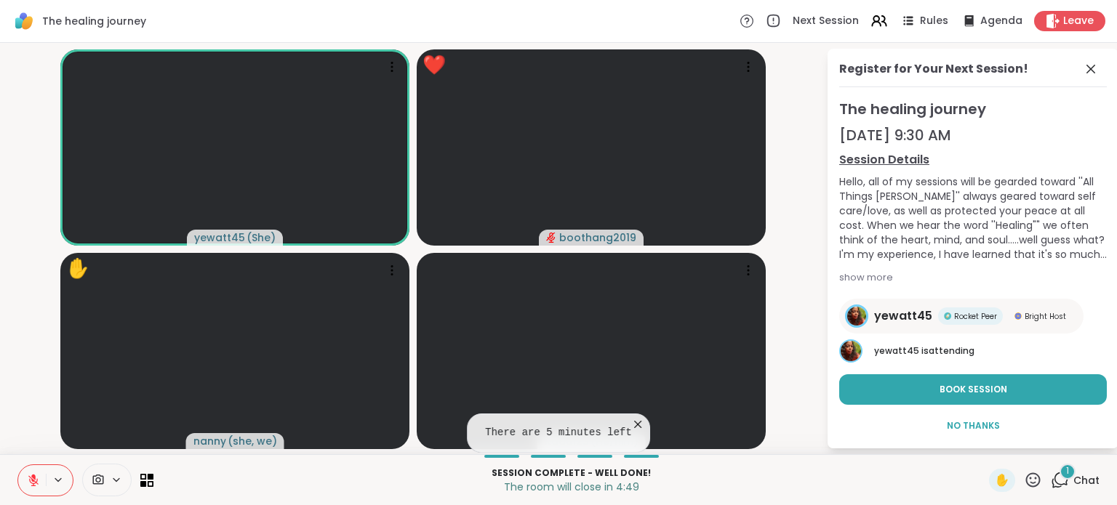
click at [1059, 473] on div "1" at bounding box center [1067, 472] width 16 height 16
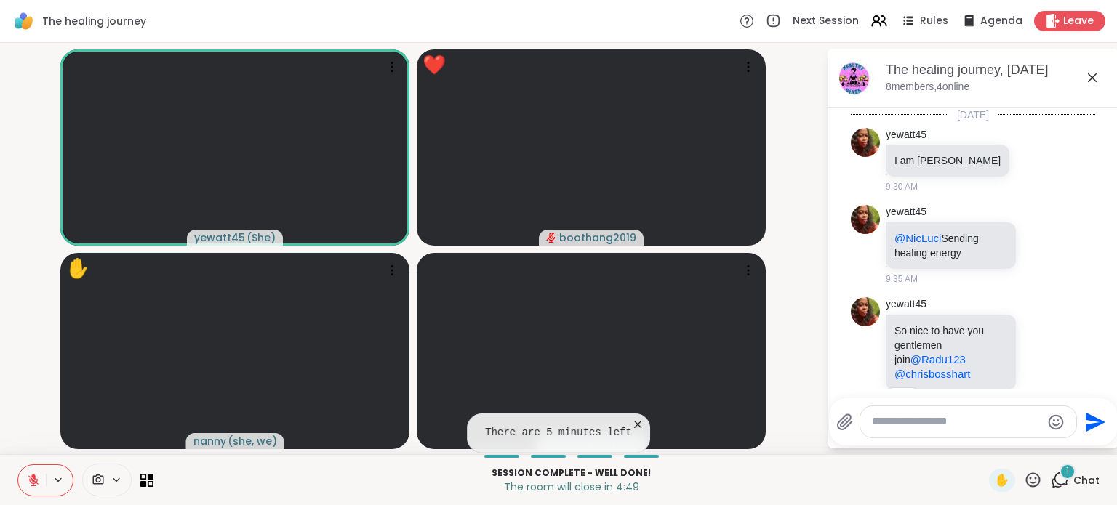
scroll to position [1102, 0]
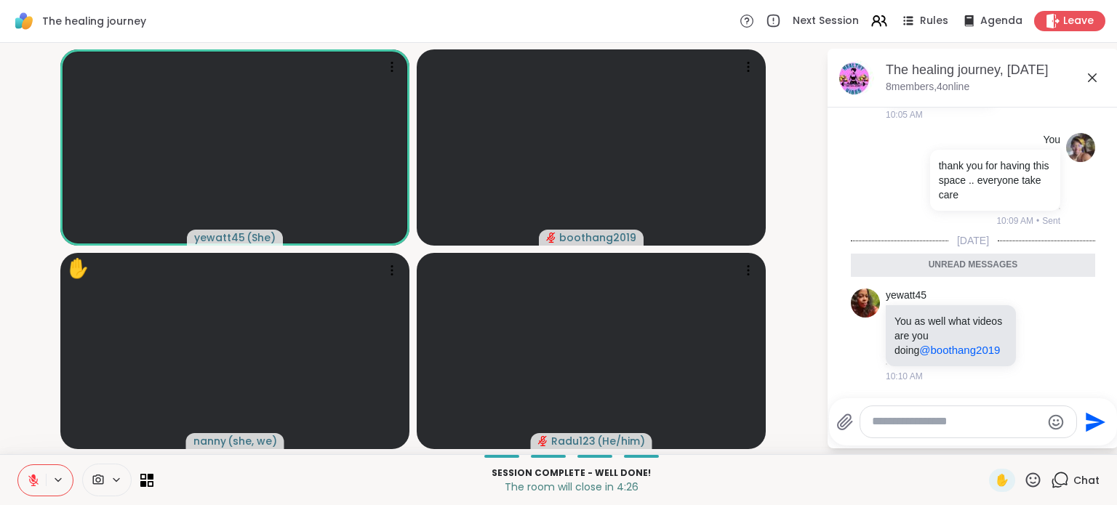
click at [1023, 479] on icon at bounding box center [1032, 480] width 18 height 18
click at [1079, 440] on span "🎉" at bounding box center [1086, 441] width 15 height 17
click at [46, 478] on button at bounding box center [59, 480] width 27 height 12
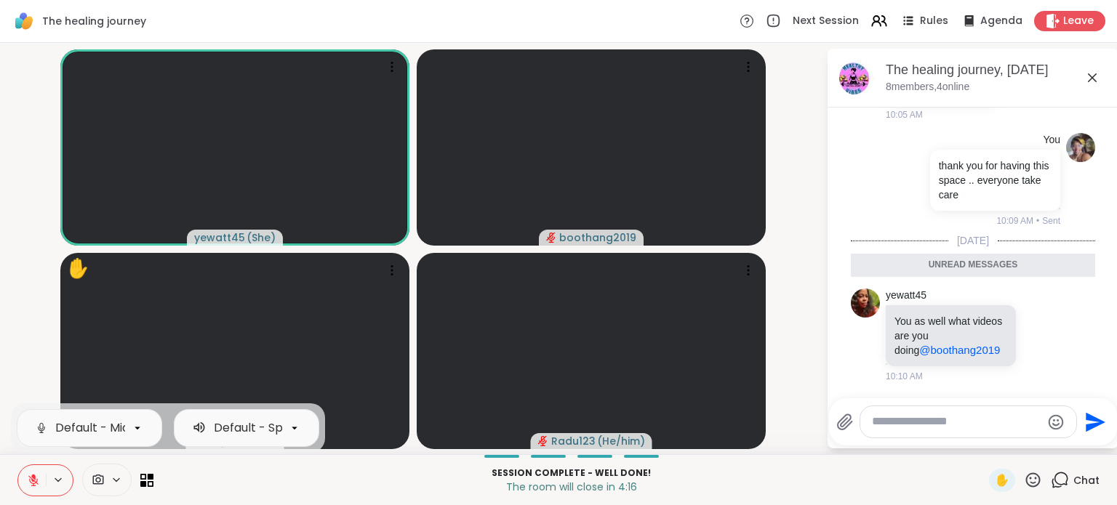
click at [41, 478] on button at bounding box center [32, 480] width 28 height 31
click at [1073, 25] on span "Leave" at bounding box center [1079, 21] width 32 height 15
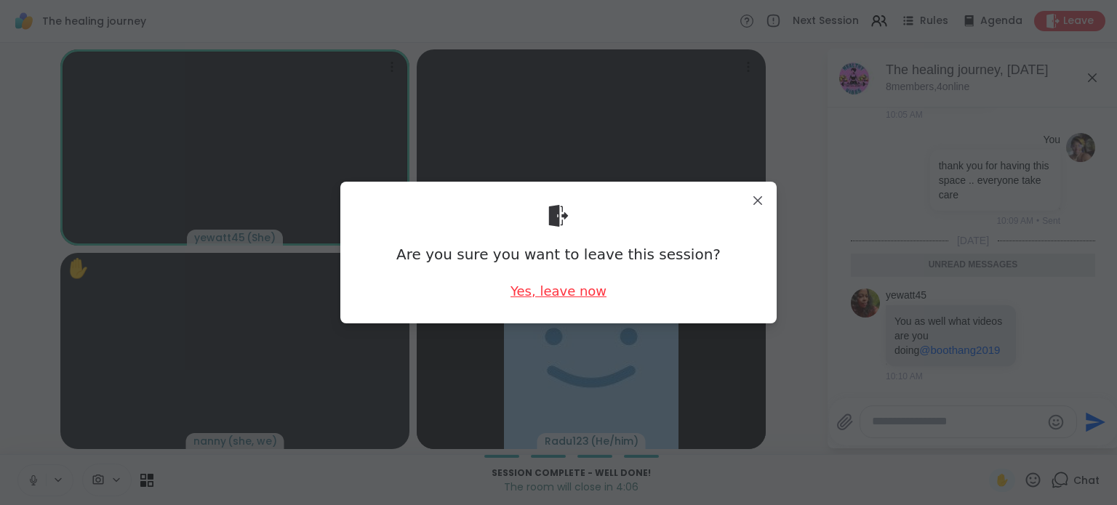
click at [570, 296] on div "Yes, leave now" at bounding box center [558, 291] width 96 height 18
